Goal: Task Accomplishment & Management: Use online tool/utility

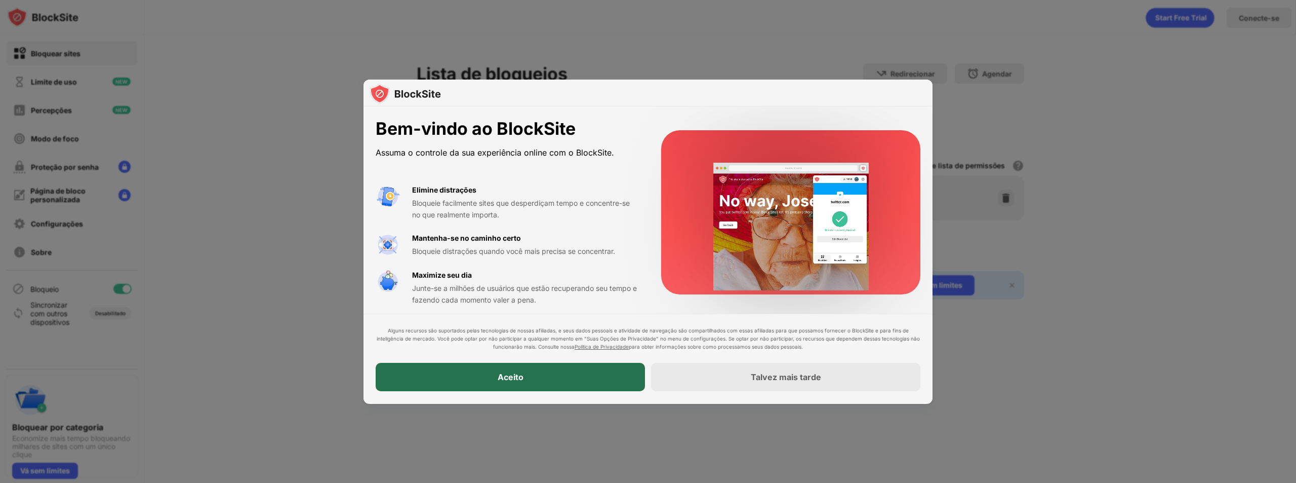
click at [501, 372] on font "Aceito" at bounding box center [511, 377] width 26 height 10
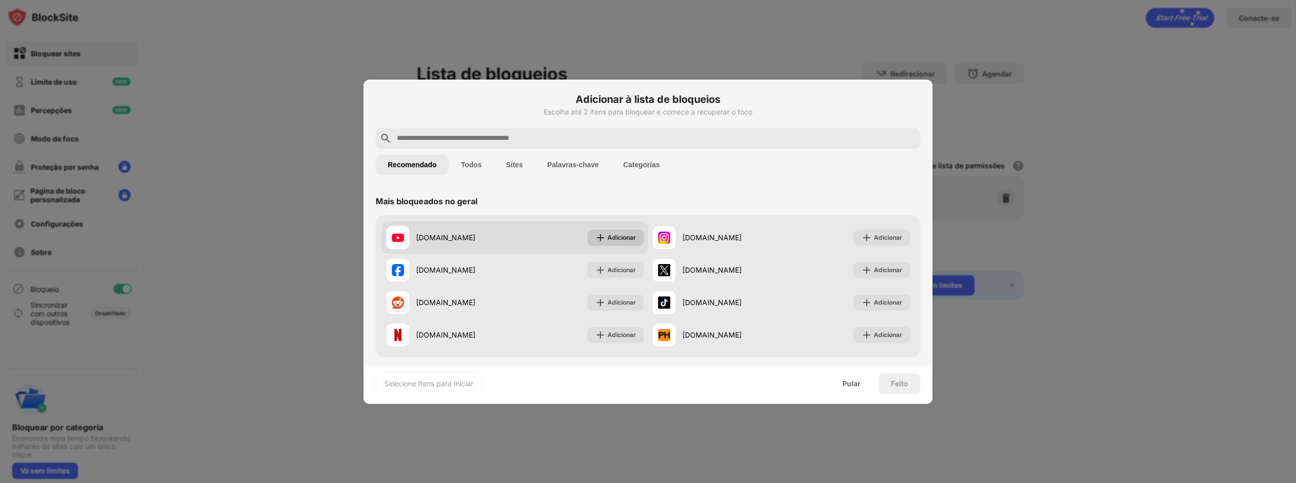
click at [621, 237] on font "Adicionar" at bounding box center [622, 237] width 28 height 8
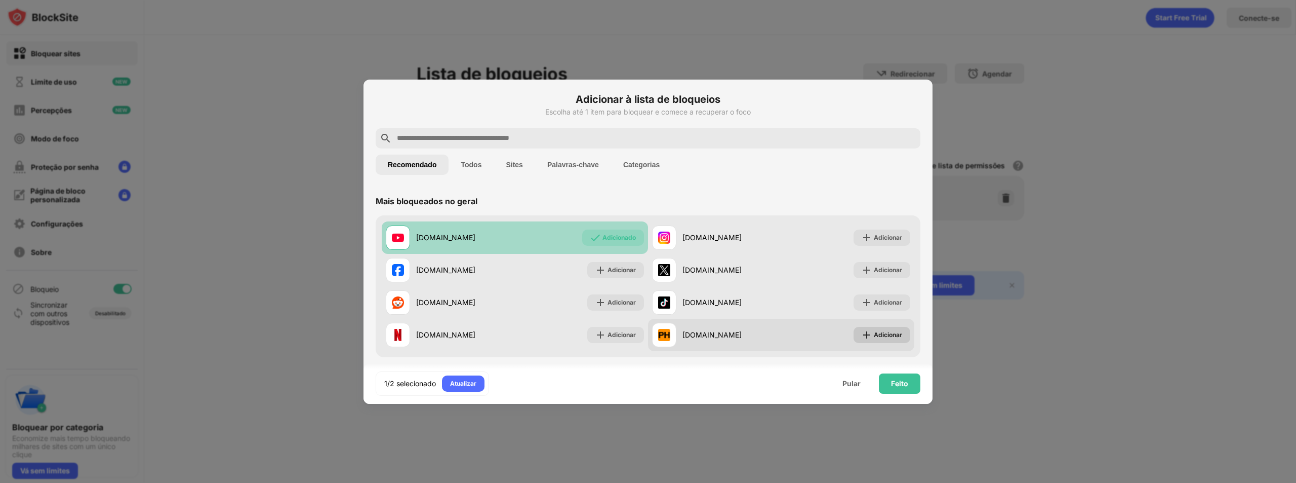
click at [885, 335] on font "Adicionar" at bounding box center [888, 335] width 28 height 8
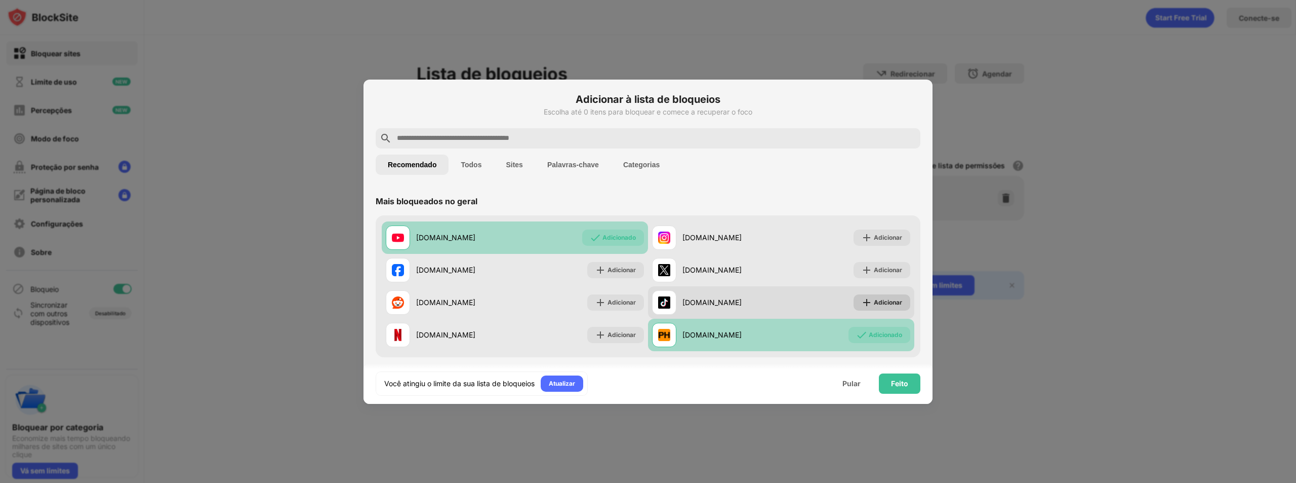
click at [883, 300] on font "Adicionar" at bounding box center [888, 302] width 28 height 8
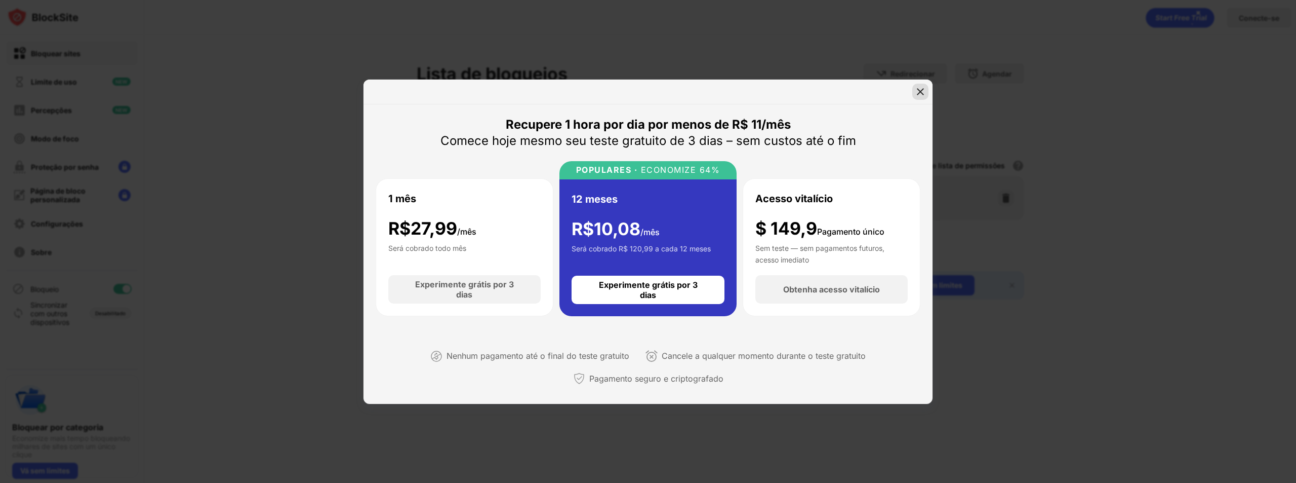
click at [922, 91] on img at bounding box center [921, 92] width 10 height 10
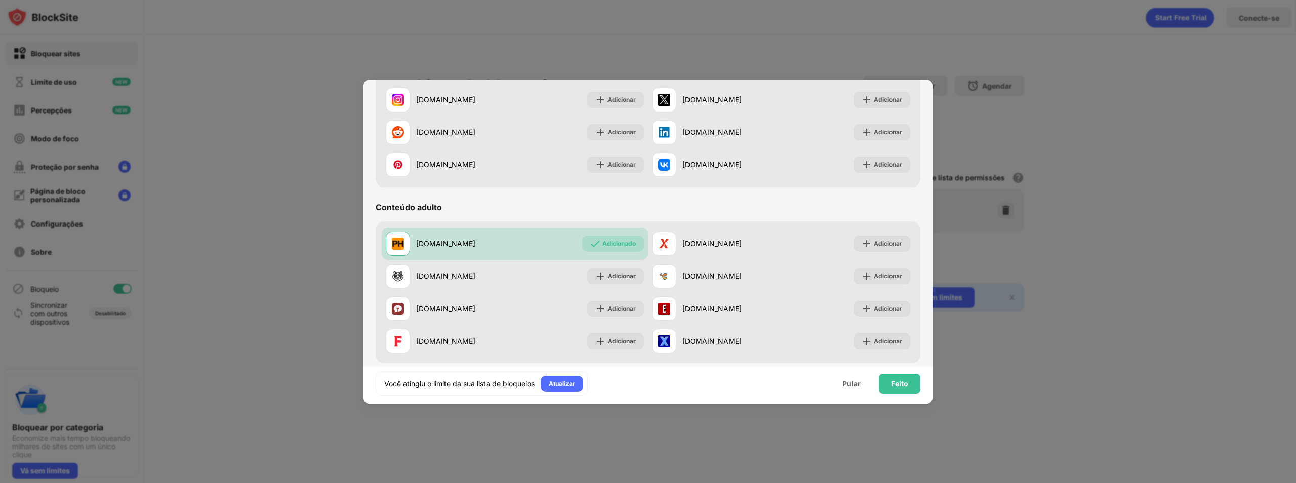
scroll to position [405, 0]
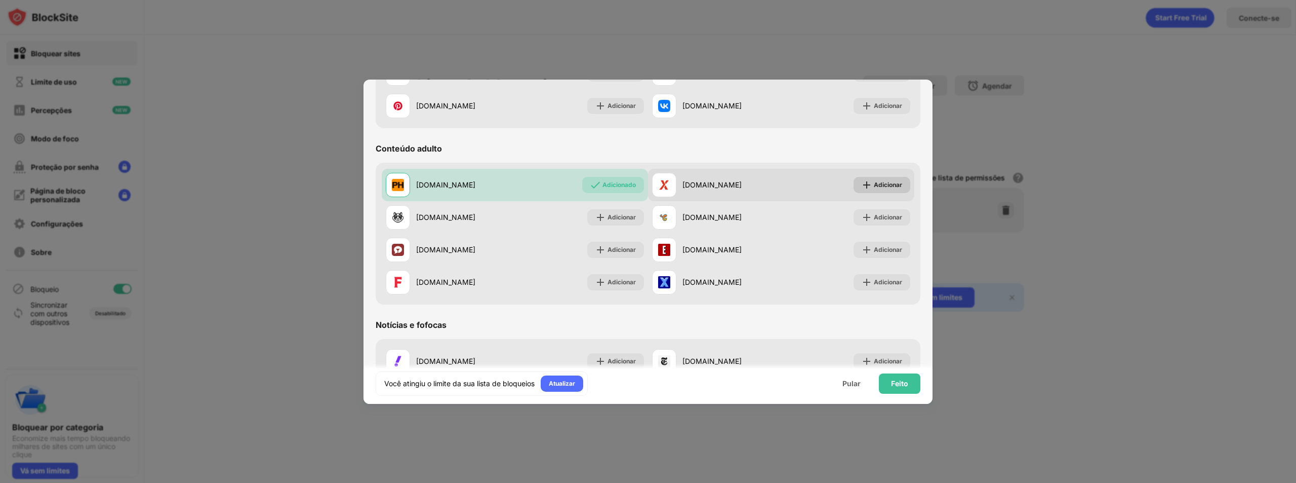
click at [879, 183] on font "Adicionar" at bounding box center [888, 185] width 28 height 8
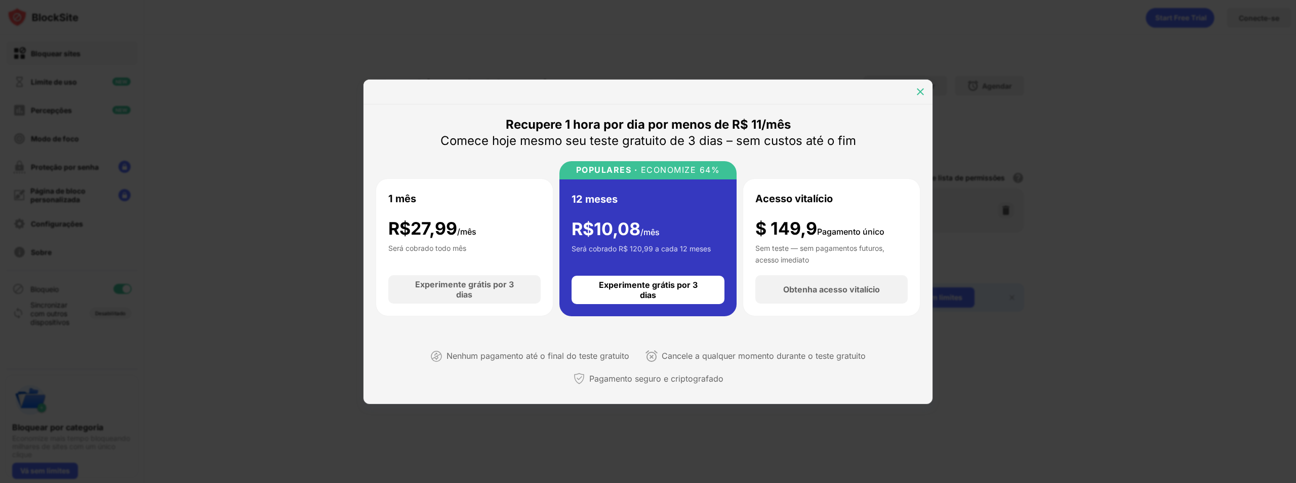
click at [925, 95] on img at bounding box center [921, 92] width 10 height 10
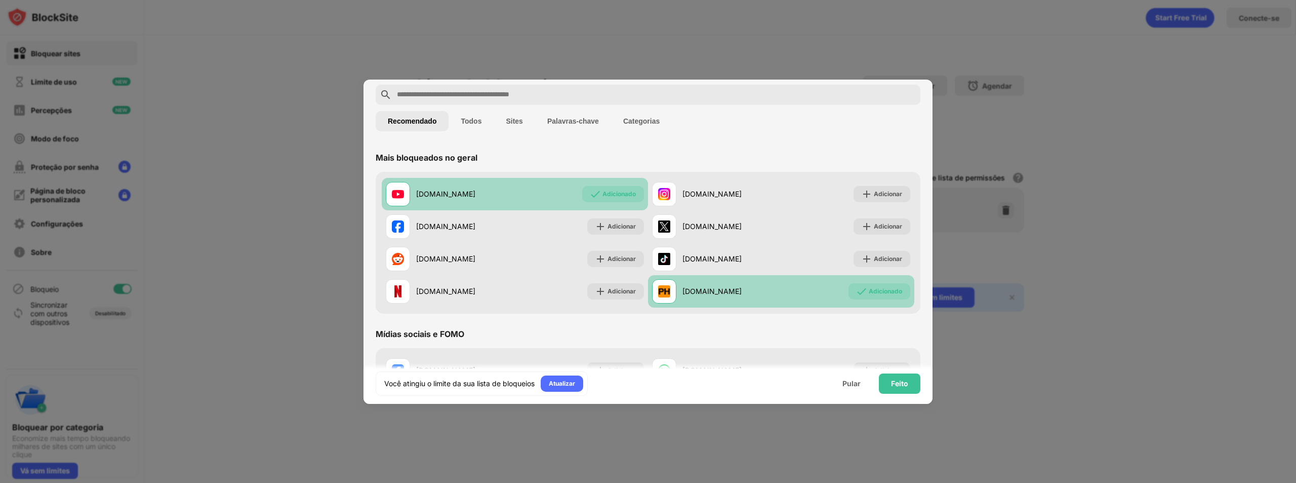
scroll to position [101, 0]
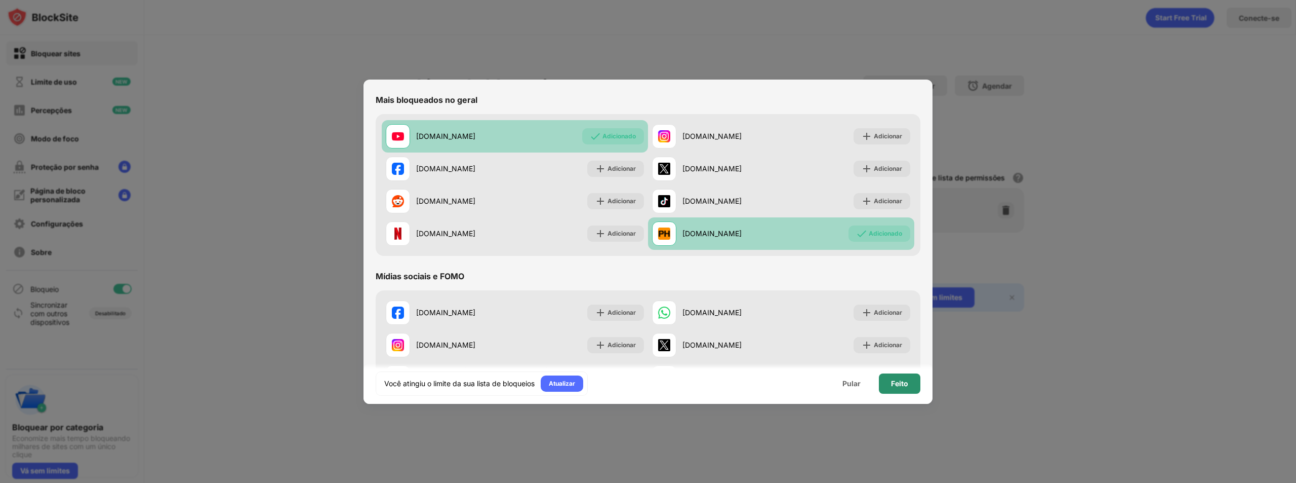
click at [904, 380] on font "Feito" at bounding box center [899, 383] width 17 height 9
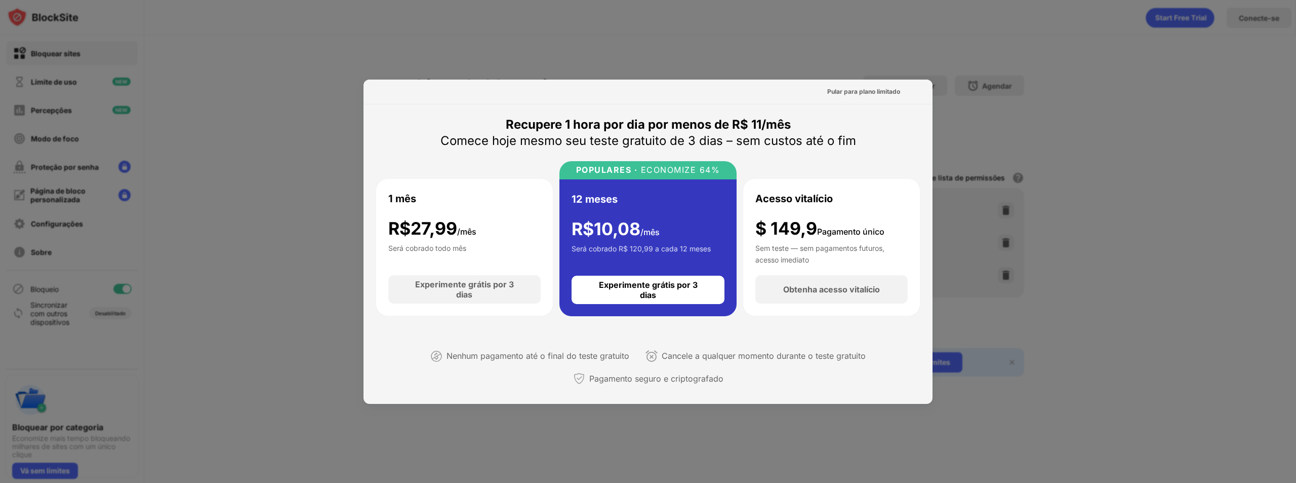
click at [1189, 28] on div at bounding box center [648, 241] width 1296 height 483
click at [326, 35] on div at bounding box center [648, 241] width 1296 height 483
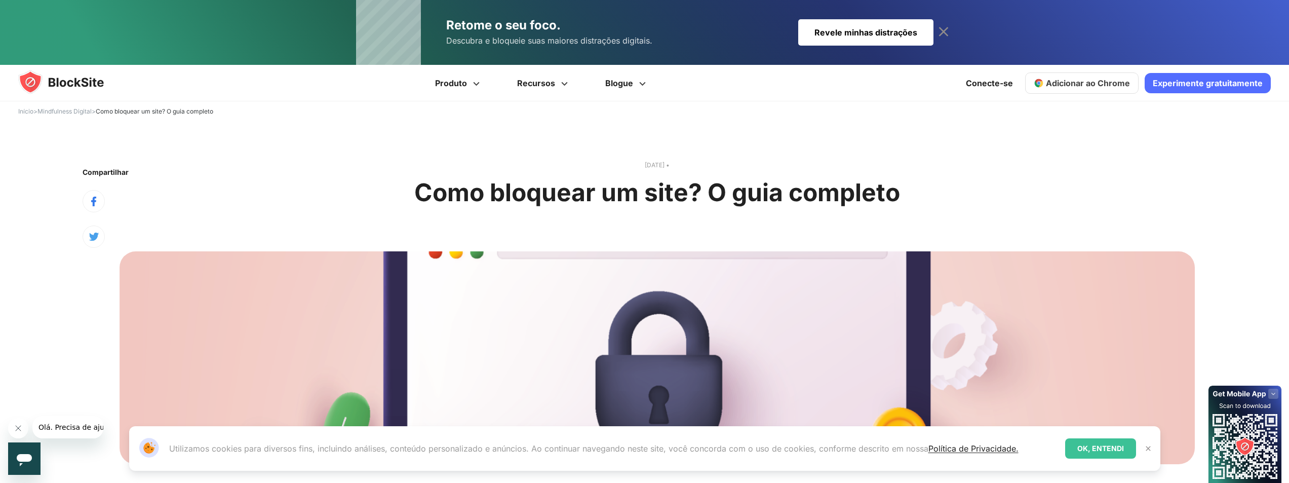
click at [1095, 447] on font "OK, ENTENDI" at bounding box center [1100, 448] width 47 height 9
